Goal: Information Seeking & Learning: Learn about a topic

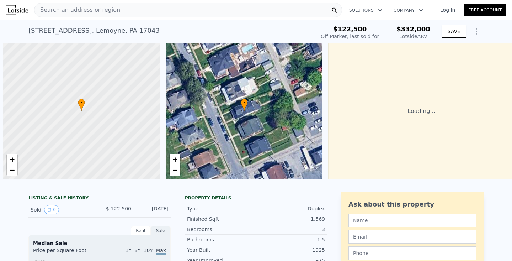
scroll to position [0, 3]
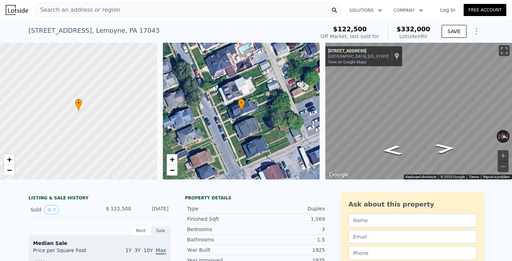
click at [252, 124] on div "• + −" at bounding box center [241, 111] width 157 height 137
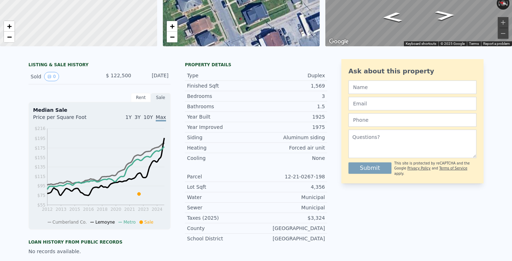
scroll to position [0, 0]
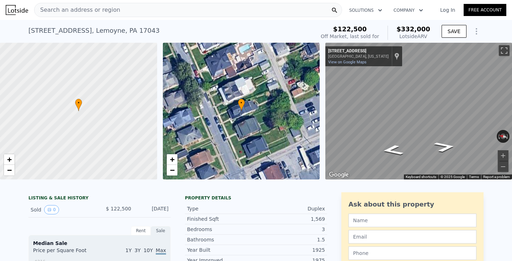
click at [101, 14] on span "Search an address or region" at bounding box center [78, 10] width 86 height 9
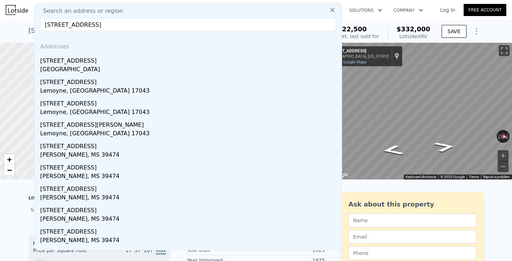
type input "[STREET_ADDRESS]"
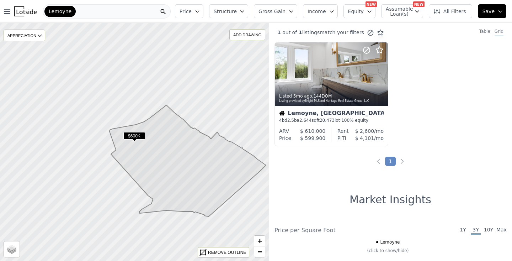
click at [143, 11] on div "Lemoyne" at bounding box center [107, 11] width 128 height 14
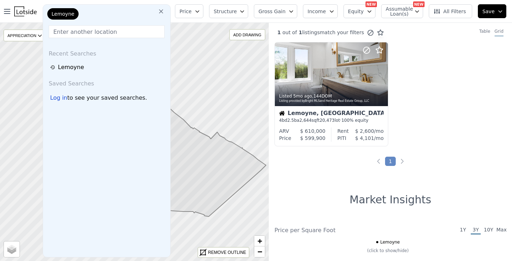
click at [165, 11] on icon at bounding box center [161, 11] width 7 height 7
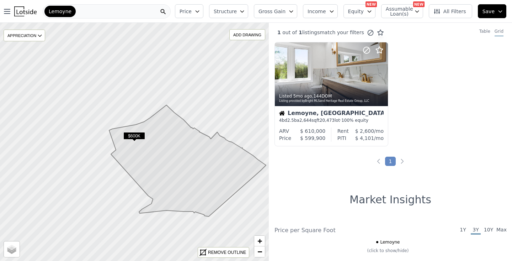
click at [105, 10] on div "Lemoyne" at bounding box center [107, 11] width 128 height 14
click at [444, 87] on div "Listed 5mo ago , 144 DOM Listing provided by Bright MLS and Heritage Real Estat…" at bounding box center [390, 97] width 243 height 110
click at [435, 10] on icon at bounding box center [437, 11] width 7 height 7
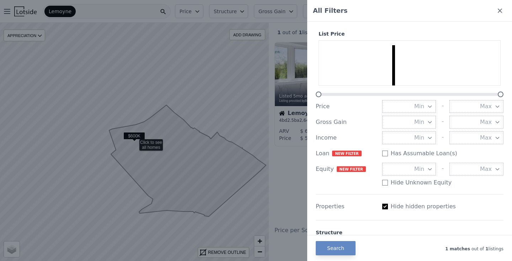
click at [384, 205] on input "Has Assumable Loan(s)" at bounding box center [385, 206] width 6 height 6
checkbox input "false"
click at [346, 244] on button "Search" at bounding box center [336, 248] width 40 height 14
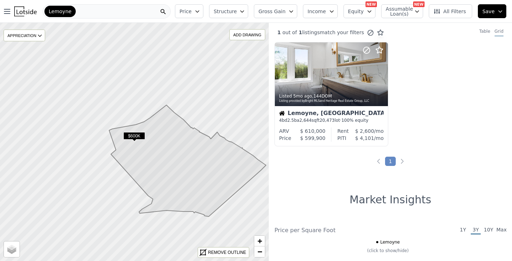
click at [92, 6] on div "Lemoyne" at bounding box center [107, 11] width 128 height 14
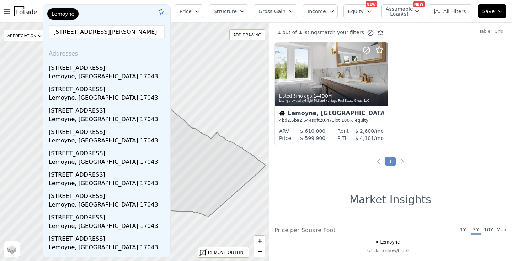
type input "[STREET_ADDRESS]"
click at [153, 35] on input "[STREET_ADDRESS]" at bounding box center [107, 31] width 116 height 13
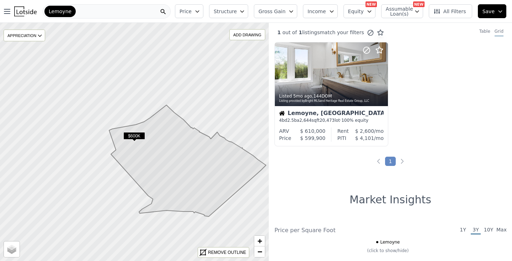
click at [483, 121] on div "Listed 5mo ago , 144 DOM Listing provided by Bright MLS and Heritage Real Estat…" at bounding box center [390, 97] width 243 height 110
click at [185, 165] on icon at bounding box center [187, 160] width 157 height 111
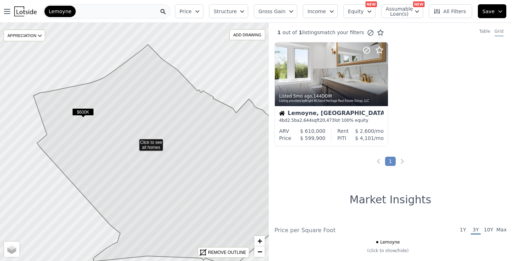
click at [358, 9] on span "Equity" at bounding box center [356, 11] width 16 height 7
click at [244, 12] on button "Structure" at bounding box center [228, 11] width 39 height 14
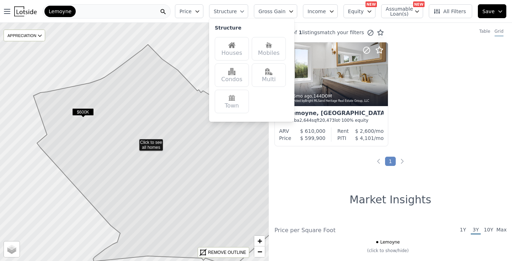
click at [203, 11] on button "Price" at bounding box center [189, 11] width 28 height 14
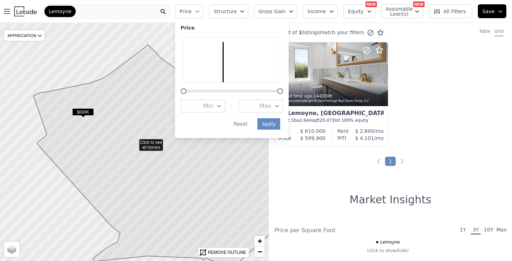
click at [214, 11] on div "Price Price Min - Max Apply Reset Structure Gross Gain Income Equity NEW Assuma…" at bounding box center [342, 11] width 340 height 23
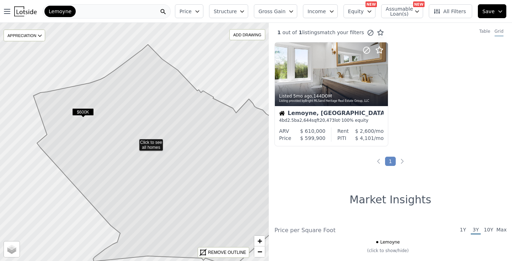
click at [122, 10] on div "Lemoyne" at bounding box center [107, 11] width 128 height 14
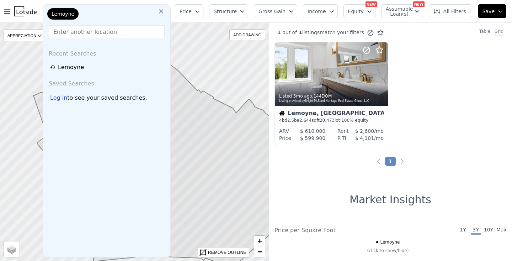
click at [165, 13] on icon at bounding box center [161, 11] width 7 height 7
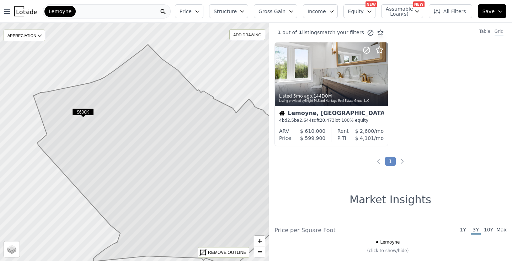
click at [76, 15] on div "Lemoyne" at bounding box center [107, 11] width 128 height 14
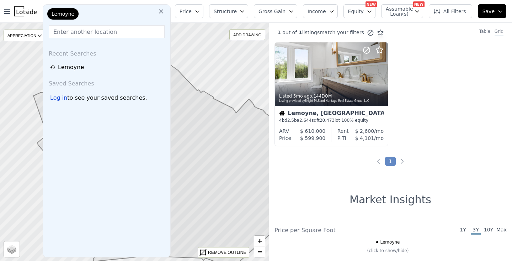
click at [165, 9] on icon at bounding box center [161, 11] width 7 height 7
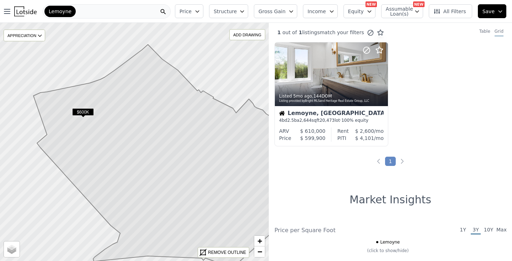
click at [86, 14] on div "Lemoyne" at bounding box center [107, 11] width 128 height 14
click at [16, 14] on img at bounding box center [25, 11] width 22 height 10
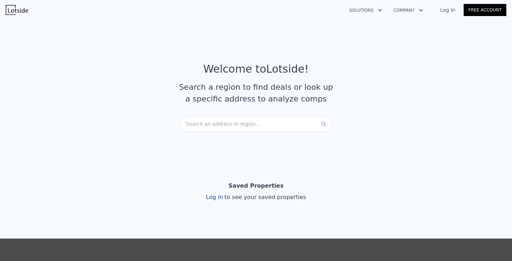
click at [201, 126] on div "Search an address or region..." at bounding box center [256, 124] width 152 height 16
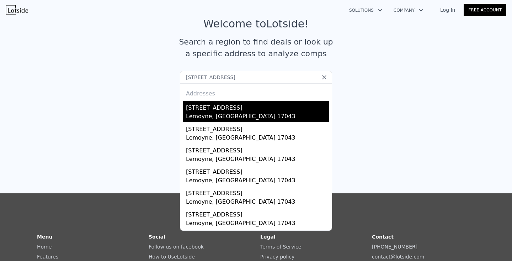
type input "[STREET_ADDRESS]"
click at [209, 111] on div "[STREET_ADDRESS]" at bounding box center [257, 106] width 143 height 11
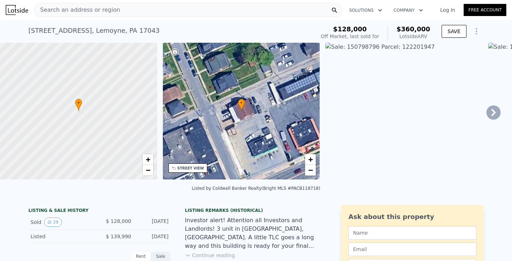
click at [123, 102] on div at bounding box center [78, 111] width 189 height 164
click at [215, 65] on div "• + −" at bounding box center [241, 111] width 157 height 137
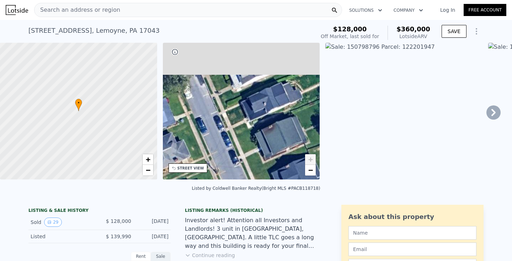
drag, startPoint x: 217, startPoint y: 65, endPoint x: 279, endPoint y: 144, distance: 100.6
click at [279, 144] on div "• + −" at bounding box center [241, 111] width 157 height 137
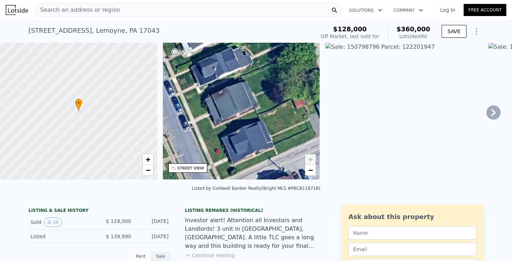
drag, startPoint x: 279, startPoint y: 144, endPoint x: 227, endPoint y: 106, distance: 63.6
click at [227, 106] on div "• + −" at bounding box center [241, 111] width 157 height 137
click at [372, 8] on button "Solutions" at bounding box center [366, 10] width 44 height 13
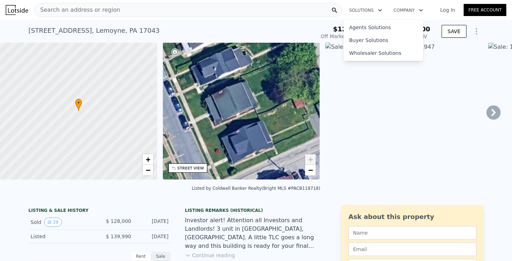
click at [409, 8] on button "Company" at bounding box center [408, 10] width 41 height 13
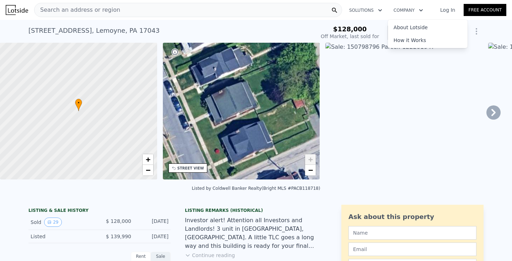
click at [383, 123] on img at bounding box center [403, 111] width 157 height 137
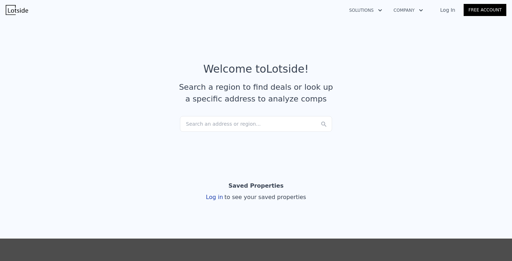
click at [284, 127] on div "Search an address or region..." at bounding box center [256, 124] width 152 height 16
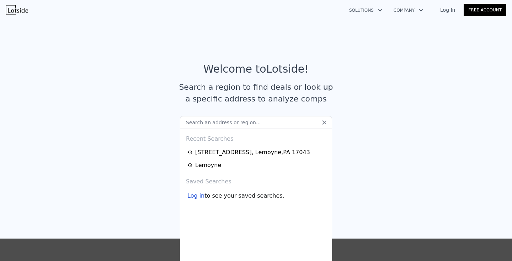
click at [216, 120] on input "text" at bounding box center [256, 122] width 152 height 13
click at [208, 123] on input "text" at bounding box center [256, 122] width 152 height 13
click at [208, 123] on input "lrle" at bounding box center [256, 122] width 152 height 13
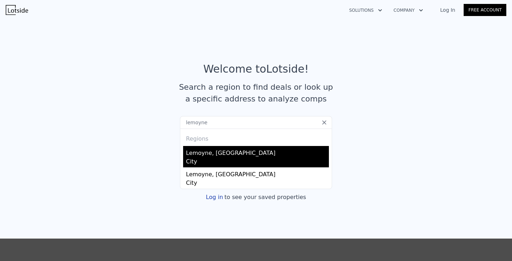
type input "lemoyne"
click at [240, 152] on div "Lemoyne, [GEOGRAPHIC_DATA]" at bounding box center [257, 151] width 143 height 11
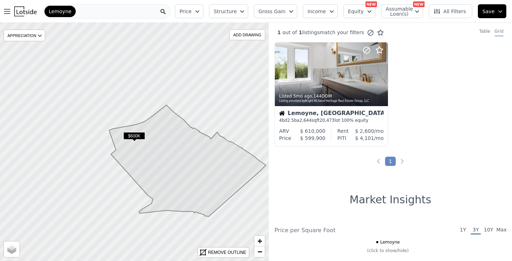
click at [139, 136] on span "$600K" at bounding box center [134, 135] width 22 height 7
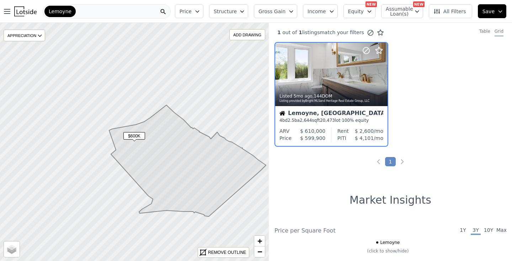
click at [409, 12] on span "Assumable Loan(s)" at bounding box center [397, 11] width 23 height 10
click at [447, 11] on span "All Filters" at bounding box center [450, 11] width 33 height 7
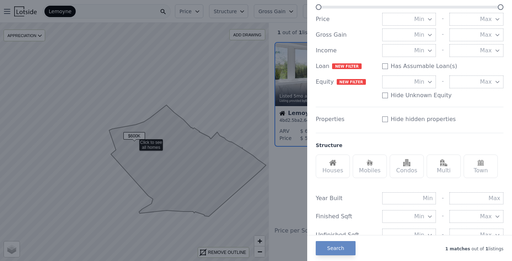
scroll to position [89, 0]
click at [387, 118] on input "Has Assumable Loan(s)" at bounding box center [385, 118] width 6 height 6
checkbox input "false"
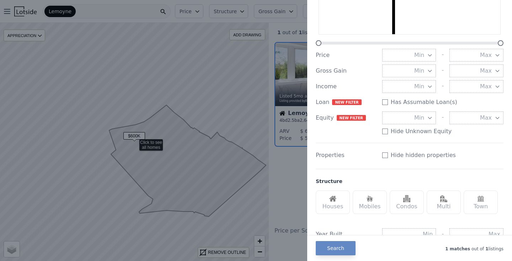
scroll to position [0, 0]
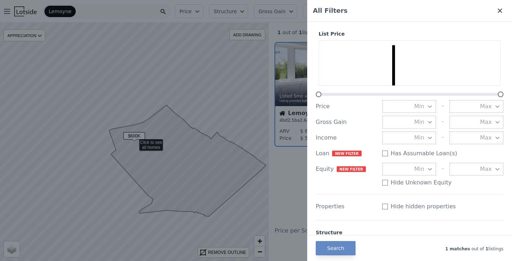
click at [499, 11] on icon at bounding box center [500, 11] width 4 height 4
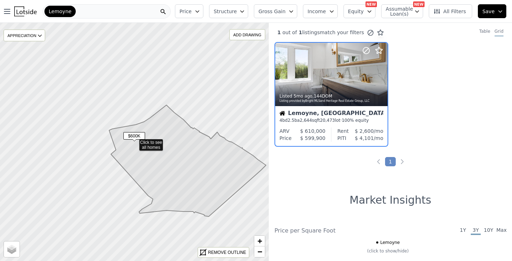
click at [200, 10] on icon "button" at bounding box center [198, 12] width 6 height 6
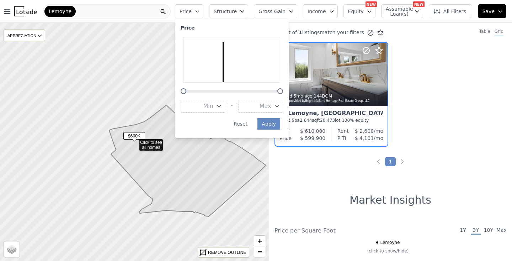
click at [244, 12] on button "Structure" at bounding box center [228, 11] width 39 height 14
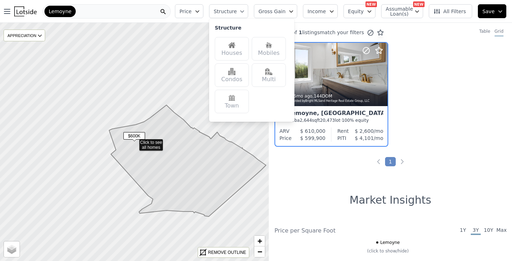
click at [286, 12] on span "Gross Gain" at bounding box center [272, 11] width 27 height 7
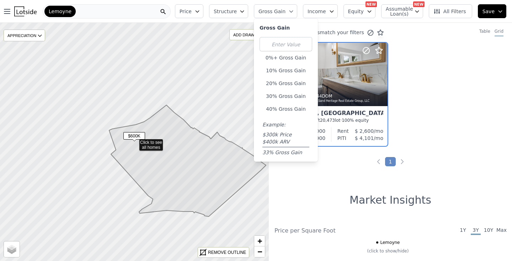
click at [326, 14] on span "Income" at bounding box center [317, 11] width 18 height 7
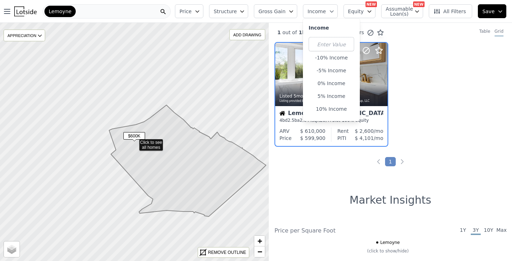
click at [364, 10] on span "Equity" at bounding box center [356, 11] width 16 height 7
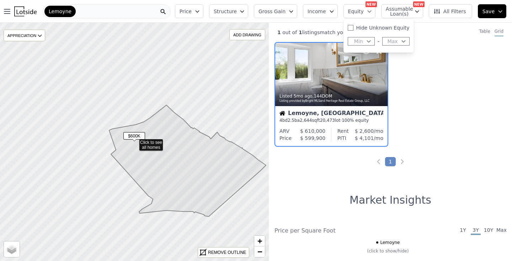
click at [409, 11] on span "Assumable Loan(s)" at bounding box center [397, 11] width 23 height 10
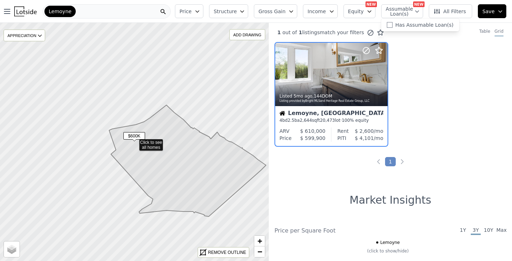
click at [433, 86] on div "Listed 5mo ago , 144 DOM Listing provided by Bright MLS and Heritage Real Estat…" at bounding box center [390, 97] width 243 height 110
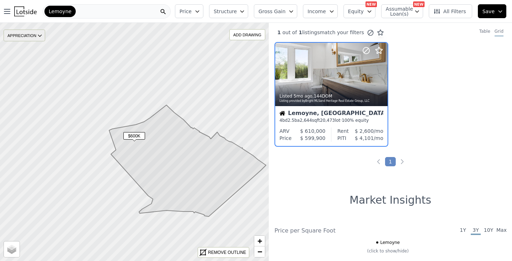
click at [30, 36] on div "APPRECIATION" at bounding box center [25, 36] width 42 height 12
click at [34, 69] on div "1Y" at bounding box center [29, 67] width 21 height 10
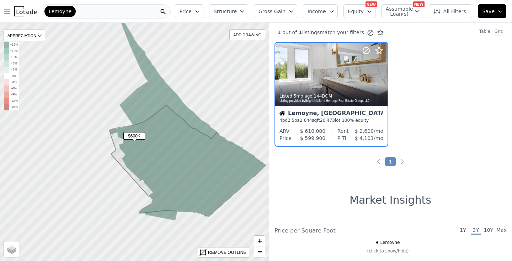
click at [8, 13] on icon "button" at bounding box center [7, 11] width 9 height 9
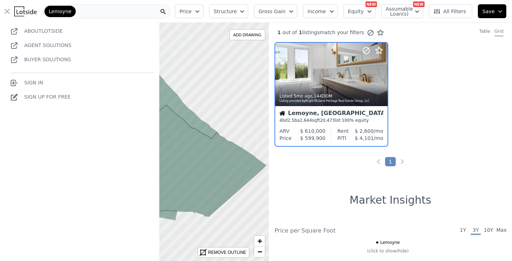
click at [451, 93] on div "Listed 5mo ago , 144 DOM Listing provided by Bright MLS and Heritage Real Estat…" at bounding box center [390, 97] width 243 height 110
click at [172, 20] on nav "Open main menu Lemoyne About Lotside Agent Solutions Buyer Solutions Sign In Si…" at bounding box center [86, 11] width 172 height 23
click at [222, 251] on div "REMOVE OUTLINE" at bounding box center [227, 252] width 38 height 6
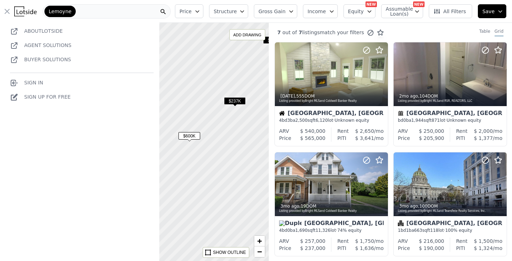
drag, startPoint x: 198, startPoint y: 151, endPoint x: 252, endPoint y: 150, distance: 54.1
click at [252, 150] on div at bounding box center [134, 142] width 323 height 286
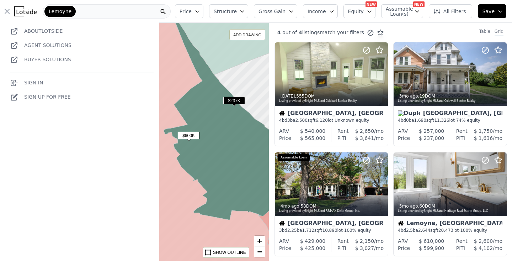
click at [8, 11] on icon "button" at bounding box center [7, 11] width 9 height 9
